Goal: Task Accomplishment & Management: Manage account settings

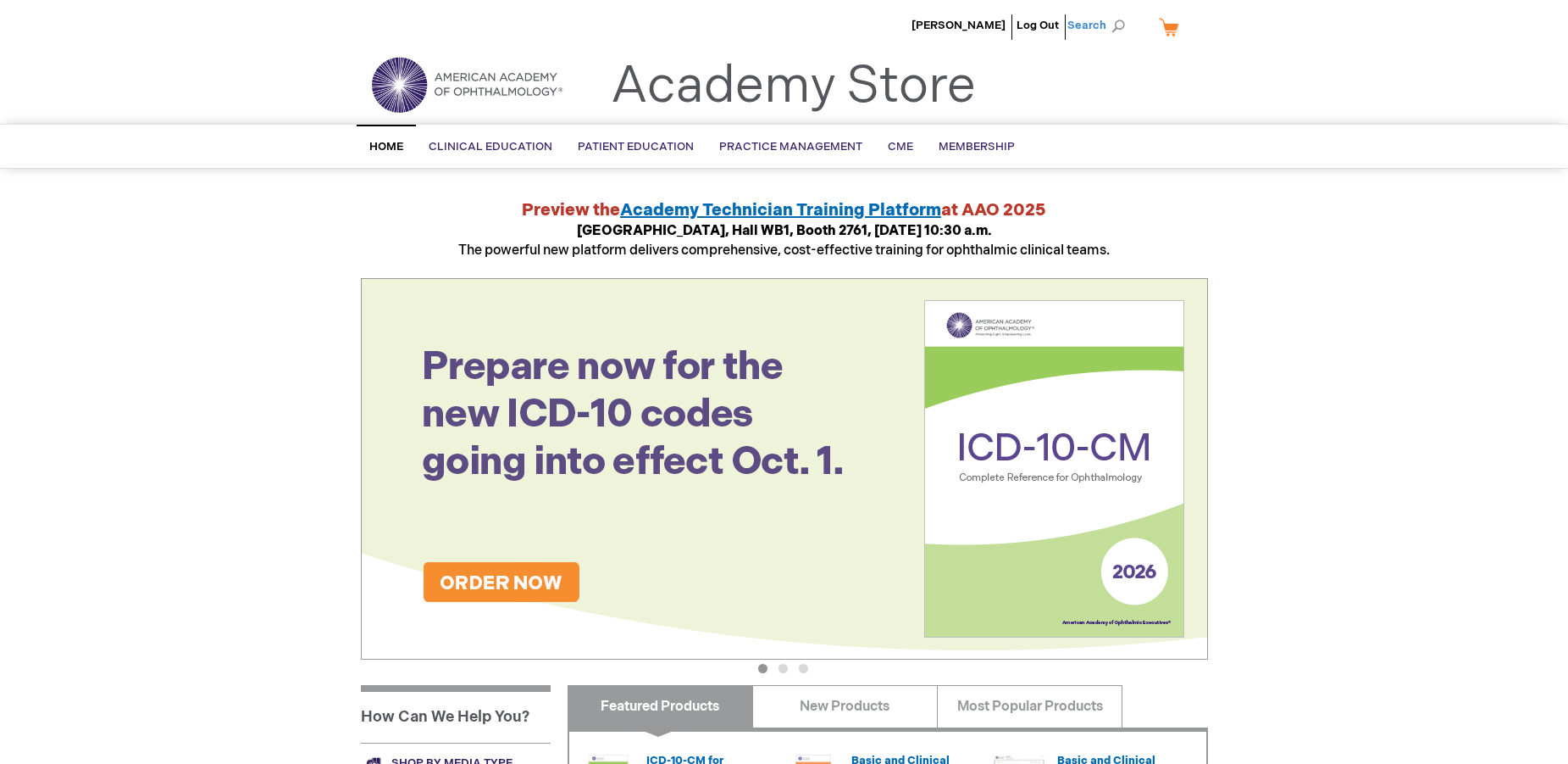
click at [1102, 22] on span "Search" at bounding box center [1099, 25] width 64 height 34
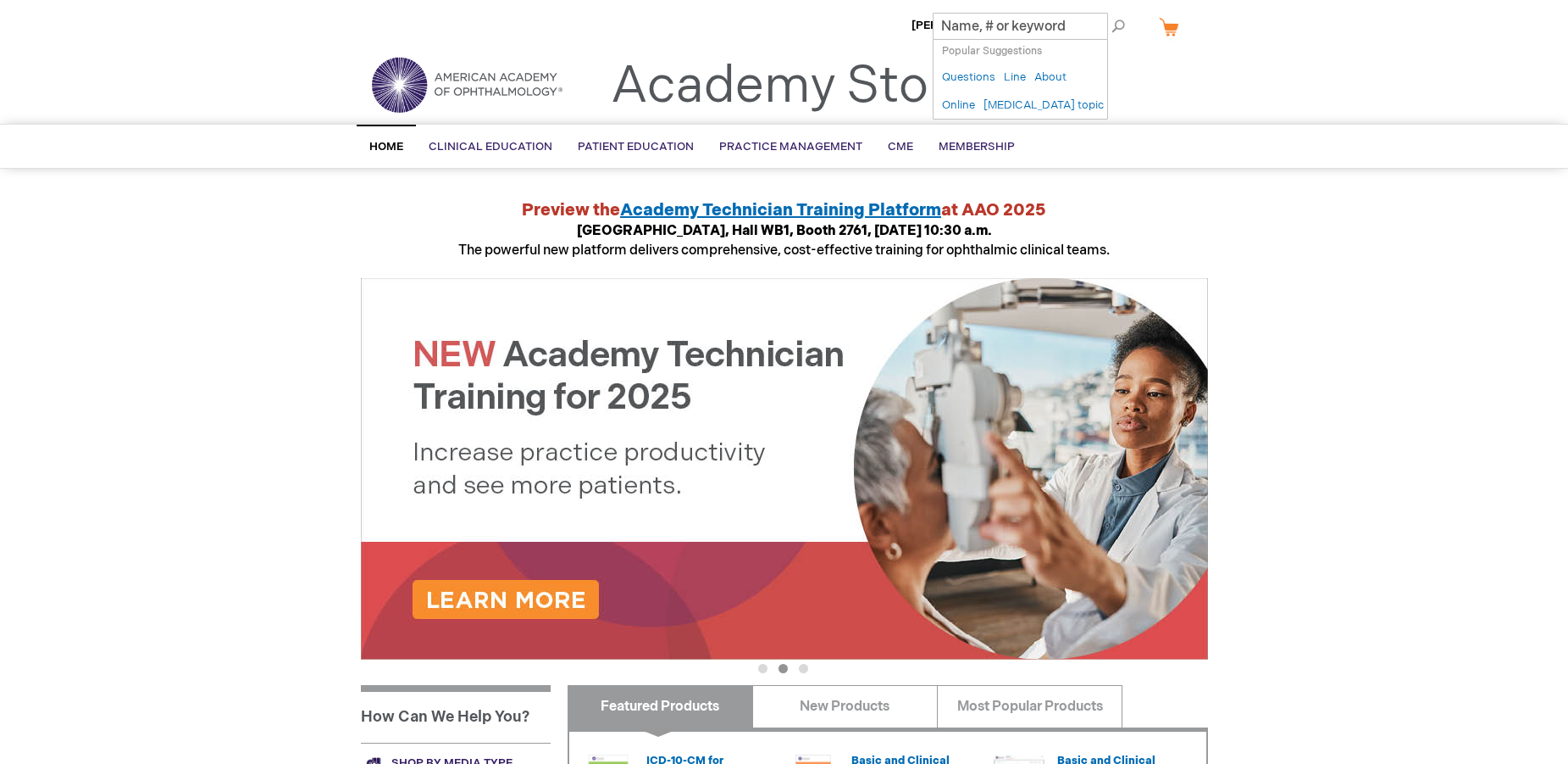
click at [1243, 137] on div "Search Search × Popular Suggestions ( 5 ) Questions Line About Online Patient e…" at bounding box center [784, 146] width 1568 height 45
click at [889, 145] on span "CME" at bounding box center [900, 146] width 25 height 13
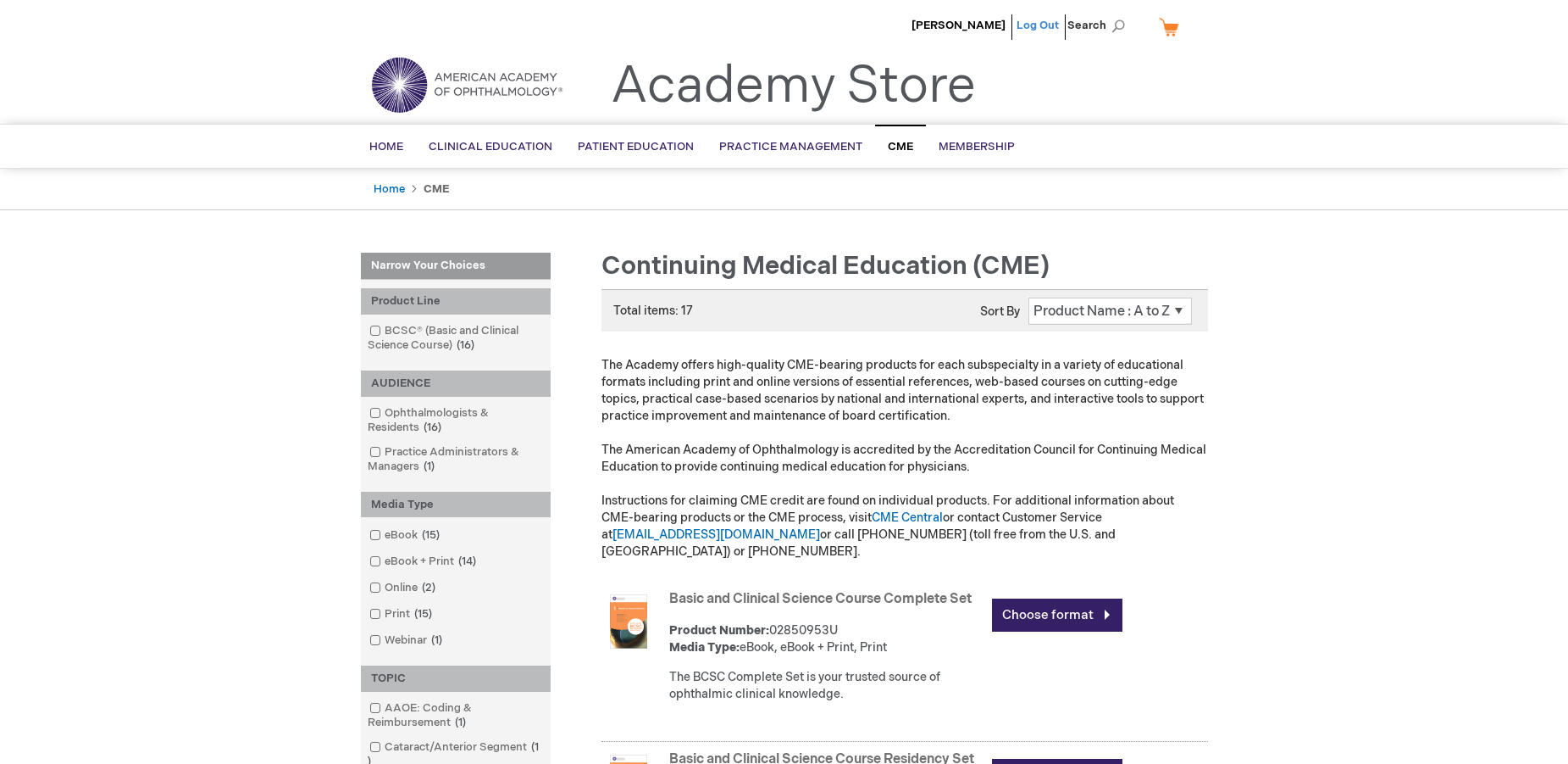
click at [1033, 28] on link "Log Out" at bounding box center [1037, 25] width 42 height 13
